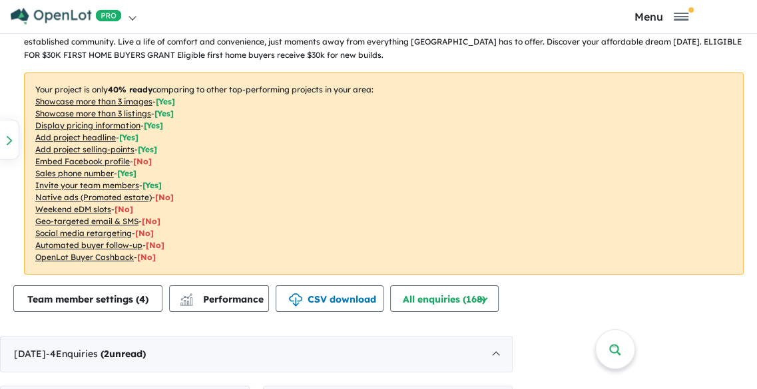
scroll to position [461, 0]
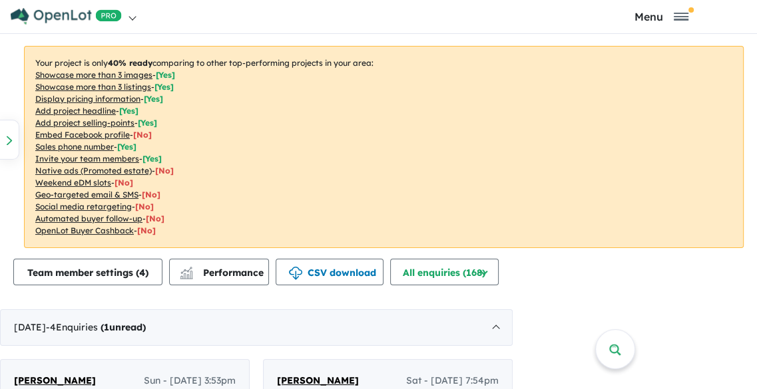
drag, startPoint x: 354, startPoint y: 329, endPoint x: 286, endPoint y: 334, distance: 68.1
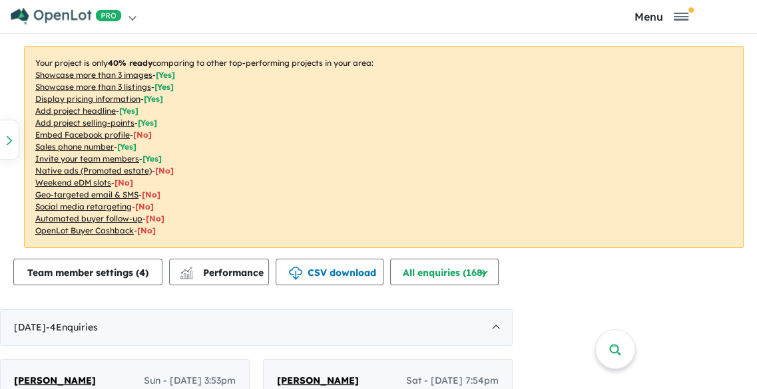
scroll to position [762, 0]
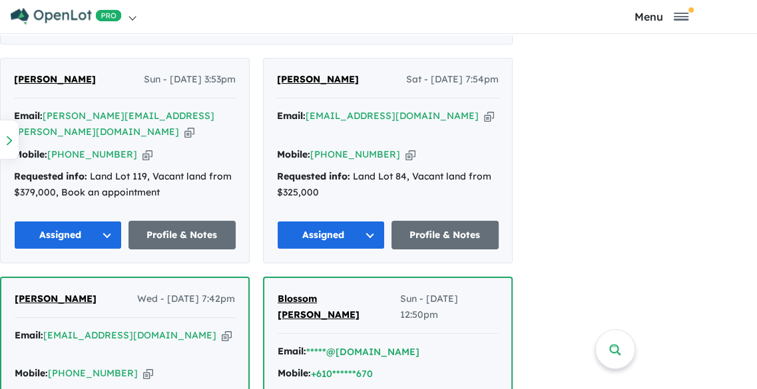
click at [153, 367] on icon "button" at bounding box center [148, 374] width 10 height 14
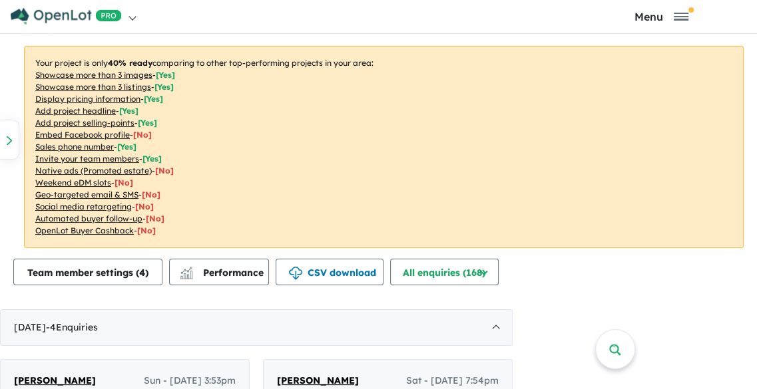
drag, startPoint x: 346, startPoint y: 330, endPoint x: 257, endPoint y: 330, distance: 89.2
copy span "[PERSON_NAME]"
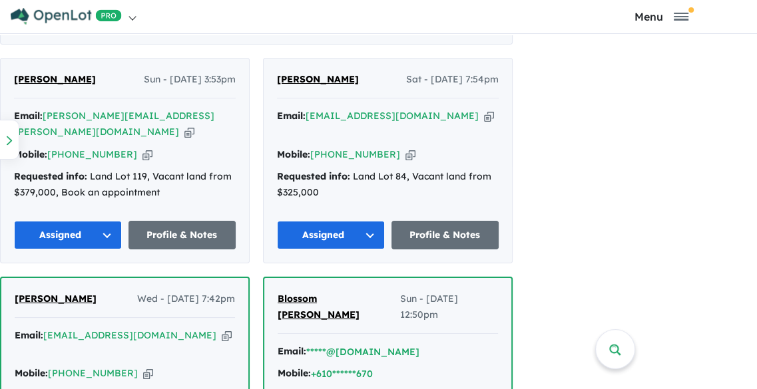
click at [756, 138] on div "View all projects in your account Baylinks Estate - Pialba 40 % READY Land size…" at bounding box center [378, 212] width 757 height 355
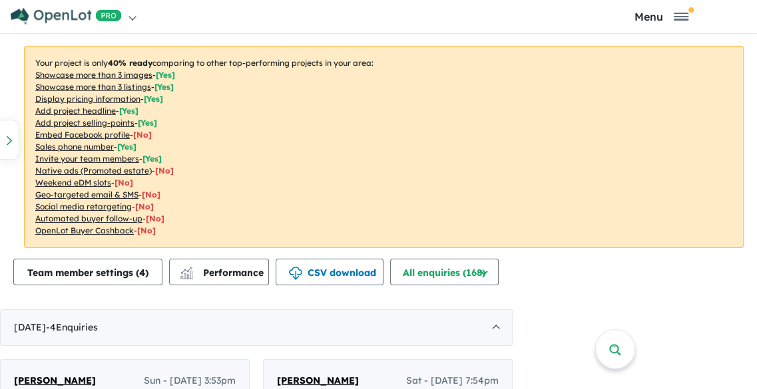
scroll to position [160, 0]
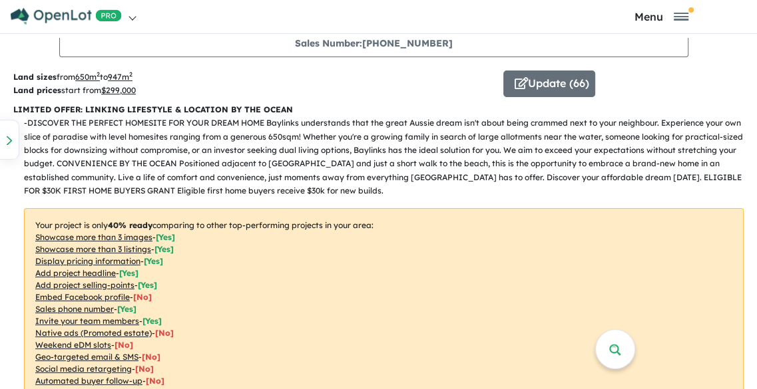
scroll to position [603, 0]
